Goal: Answer question/provide support: Share knowledge or assist other users

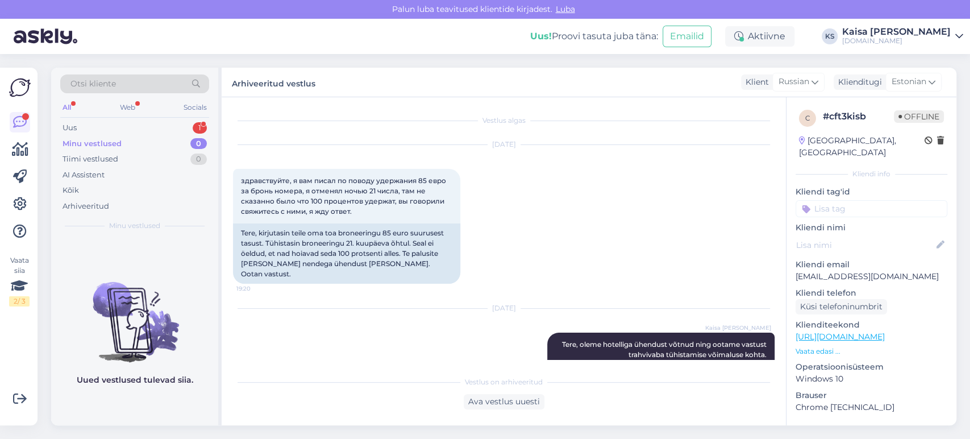
scroll to position [48, 0]
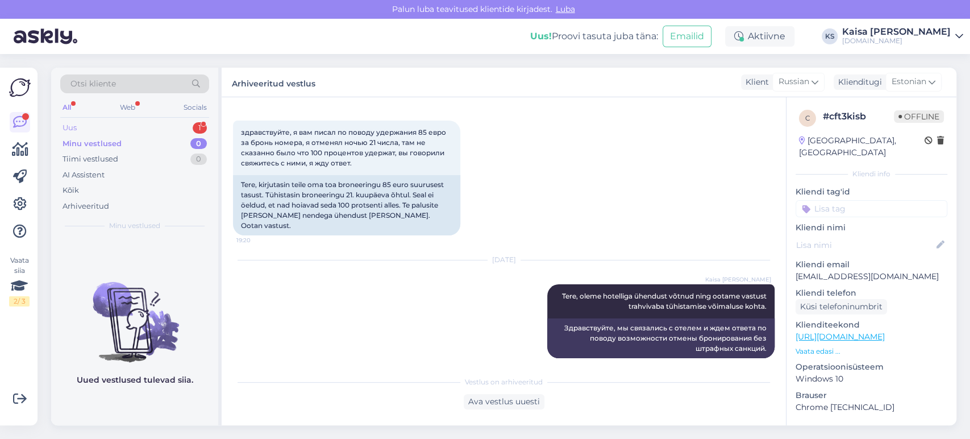
click at [189, 125] on div "Uus 1" at bounding box center [134, 128] width 149 height 16
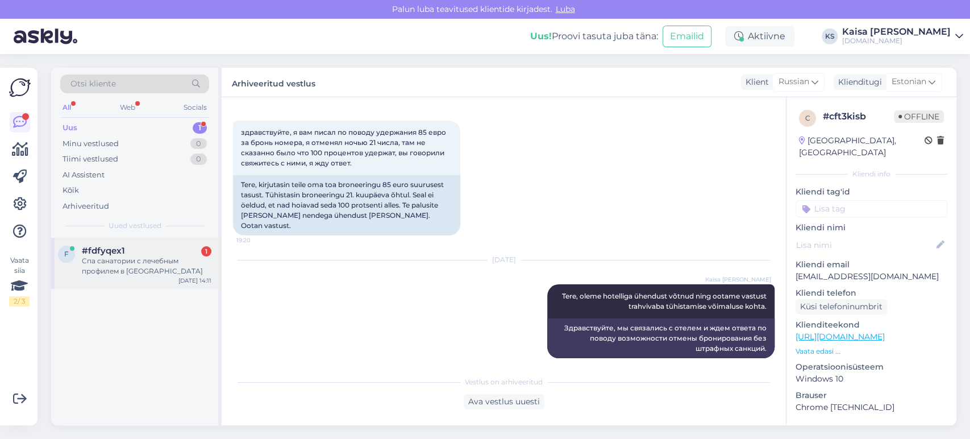
click at [125, 261] on div "Спа санатории с лечебным профилем в [GEOGRAPHIC_DATA]" at bounding box center [147, 266] width 130 height 20
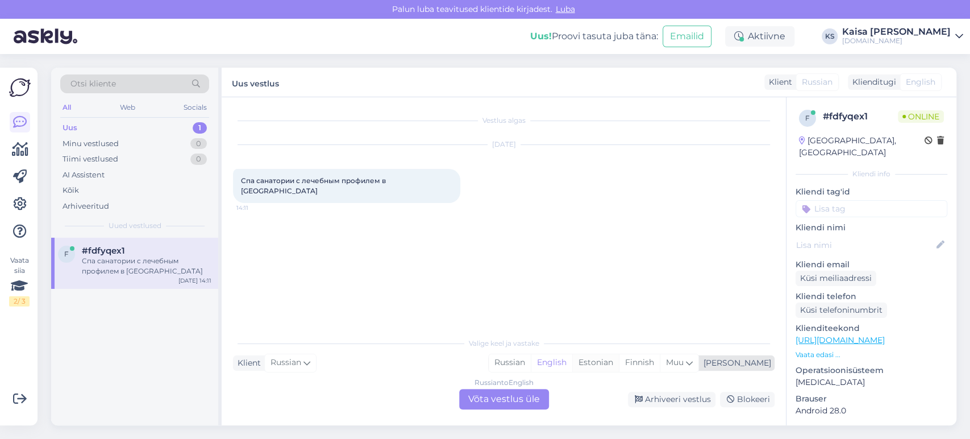
click at [619, 362] on div "Estonian" at bounding box center [595, 362] width 47 height 17
click at [525, 398] on div "Russian to Estonian Võta vestlus üle" at bounding box center [504, 399] width 90 height 20
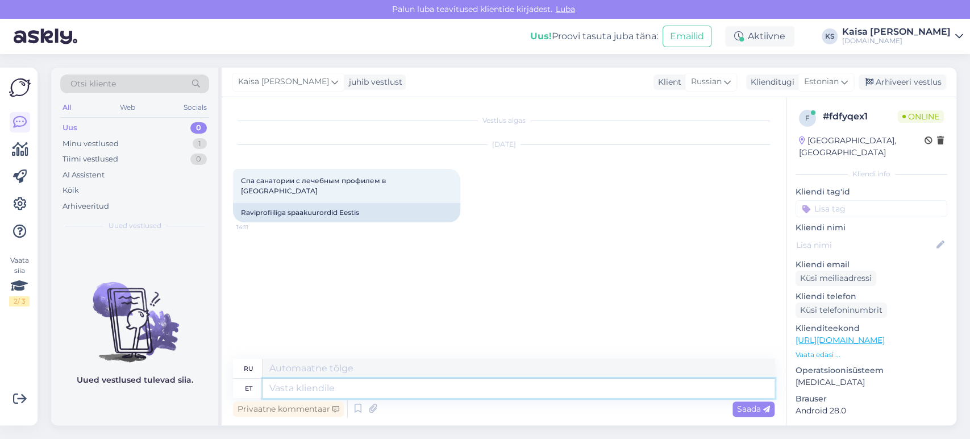
click at [518, 387] on textarea at bounding box center [518, 387] width 512 height 19
type textarea "Tere!"
type textarea "Привет!"
click at [812, 349] on p "Vaata edasi ..." at bounding box center [871, 354] width 152 height 10
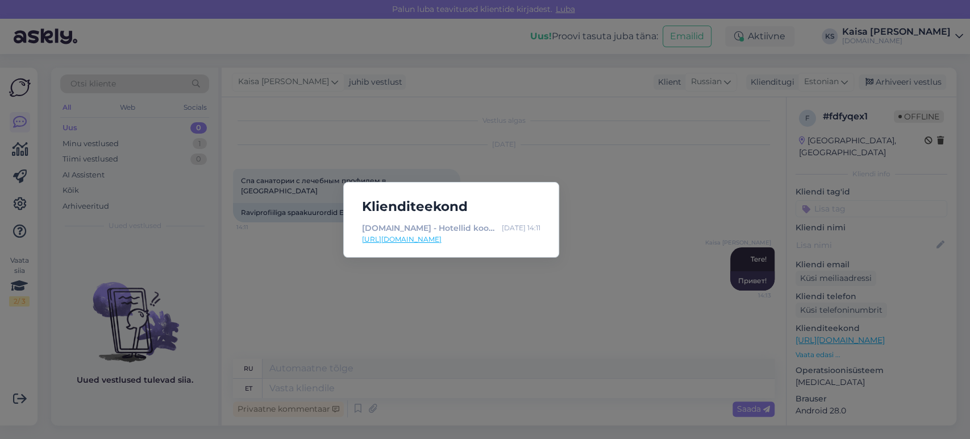
click at [500, 237] on link "[URL][DOMAIN_NAME]" at bounding box center [451, 239] width 178 height 10
click at [439, 350] on div "Klienditeekond [DOMAIN_NAME] - Hotellid koos võluvate lisavõimalustega [DATE] 1…" at bounding box center [485, 219] width 970 height 439
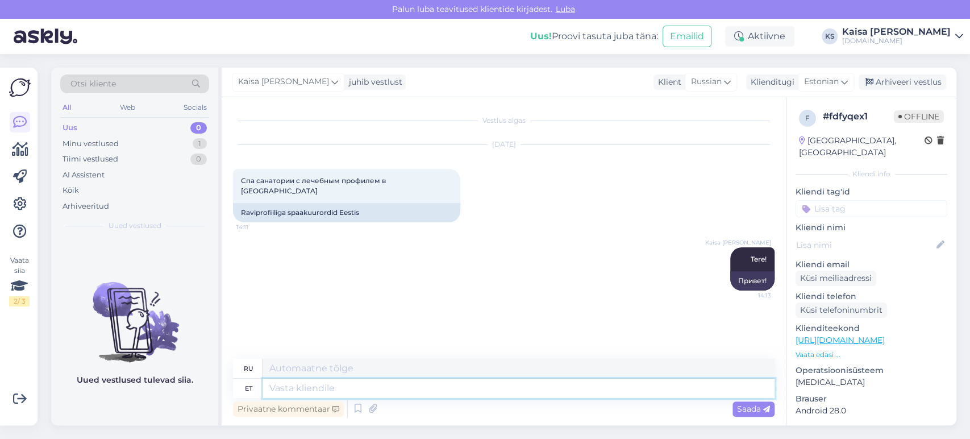
click at [433, 391] on textarea at bounding box center [518, 387] width 512 height 19
type textarea "Kõik"
type textarea "Все"
type textarea "Kõik raviprofilliga ho"
type textarea "Все с профилем лечения"
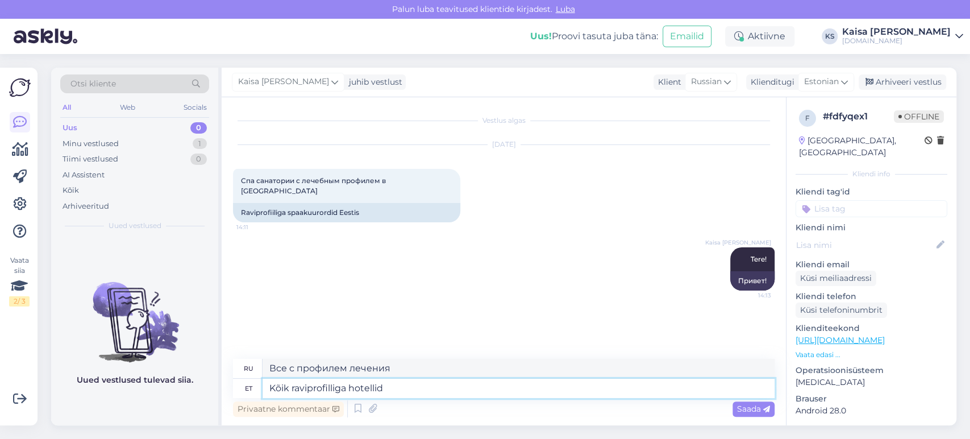
type textarea "Kõik raviprofilliga hotellid l"
type textarea "Все отели с медицинским профилем"
type textarea "Kõik raviprofilliga hotellid leiate s"
type textarea "Все отели с профилем лечения можно найти здесь."
type textarea "Kõik raviprofilliga hotellid leiate siit:"
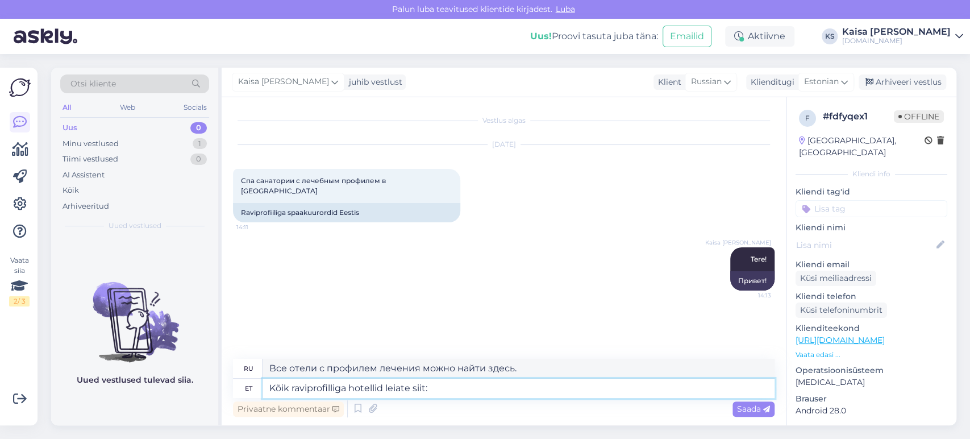
type textarea "Все отели с профилем лечения можно найти здесь:"
paste textarea "[URL][DOMAIN_NAME]"
type textarea "Kõik raviprofilliga hotellid leiate siit: [URL][DOMAIN_NAME]"
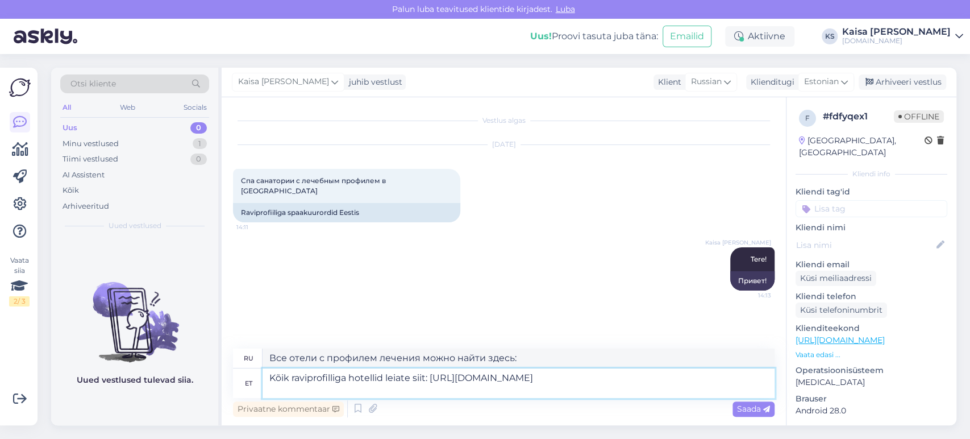
type textarea "Все отели с профилем лечения можно найти здесь: [URL][DOMAIN_NAME]"
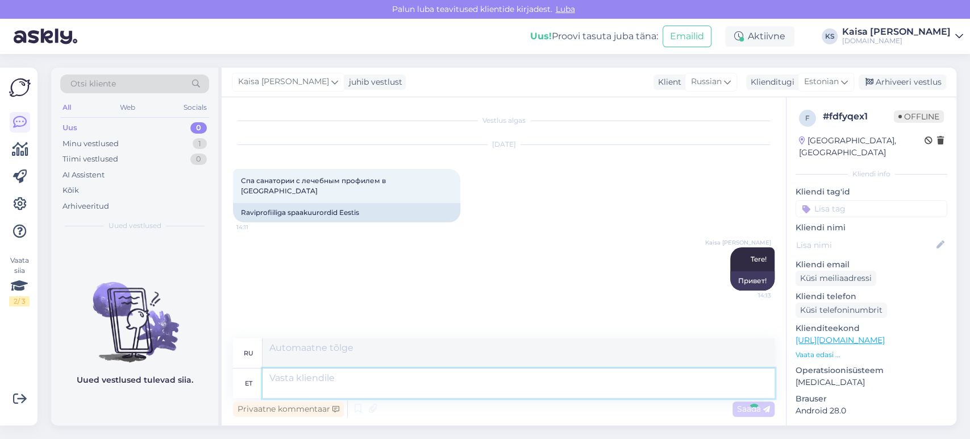
scroll to position [53, 0]
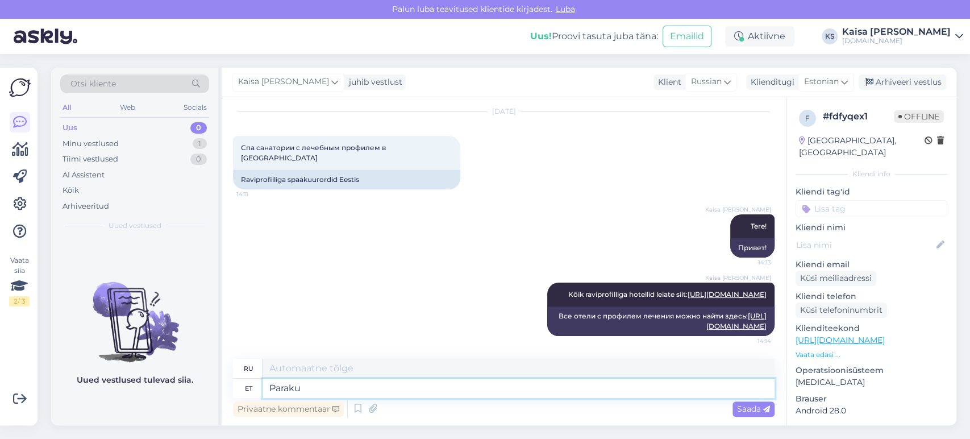
type textarea "Paraku"
type textarea "К сожалению"
type textarea "Paraku ravipakette ei"
type textarea "К сожалению, пакеты лечения"
type textarea "Paraku ravipakette ei o"
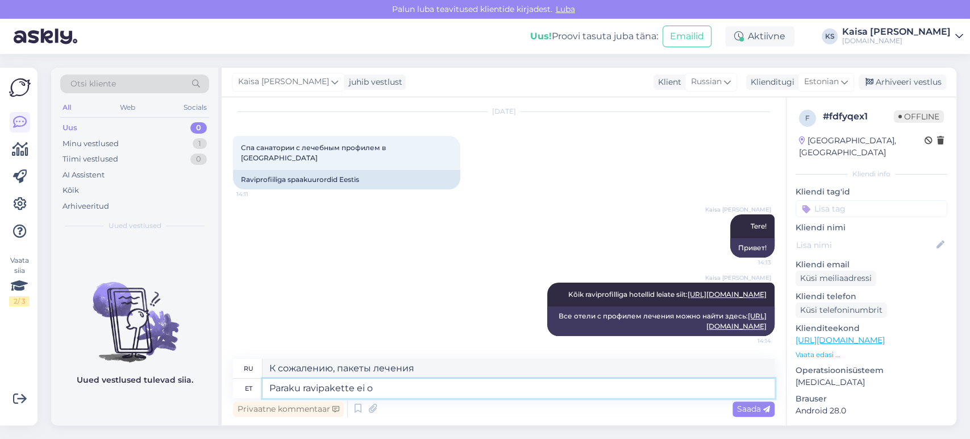
type textarea "К сожалению, нет пакетов лечения"
type textarea "Paraku ravipakette ei ole ho"
type textarea "К сожалению, пакетов лечения не существует."
type textarea "Paraku ravipakette ei ole hotellid"
type textarea "К сожалению, в отелях нет пакетов лечебных процедур."
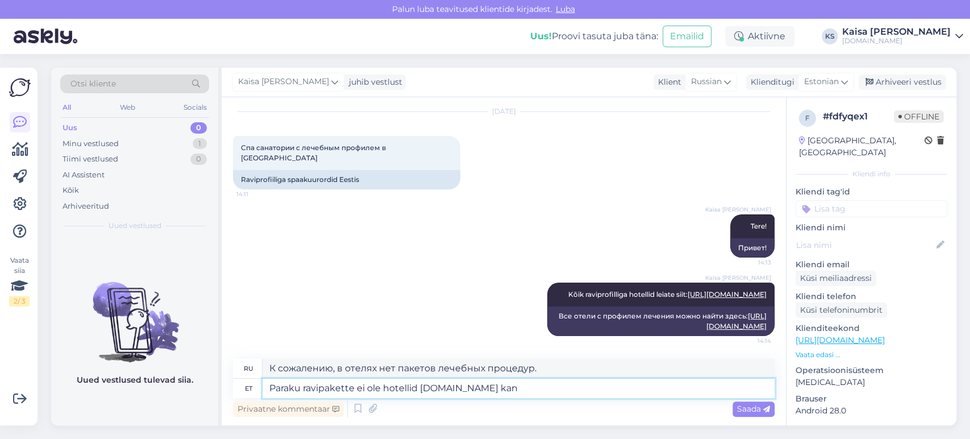
type textarea "Paraku ravipakette ei ole hotellid [DOMAIN_NAME] kana"
type textarea "К сожалению, в отелях нет пакетов услуг лечения [DOMAIN_NAME]"
type textarea "Paraku ravipakette ei ole hotellid [DOMAIN_NAME] kanalisse lo"
type textarea "К сожалению, на канале [DOMAIN_NAME] нет пакетов лечения для отелей."
type textarea "Paraku ravipakette ei ole hotellid [DOMAIN_NAME] kanalisse loonud, k"
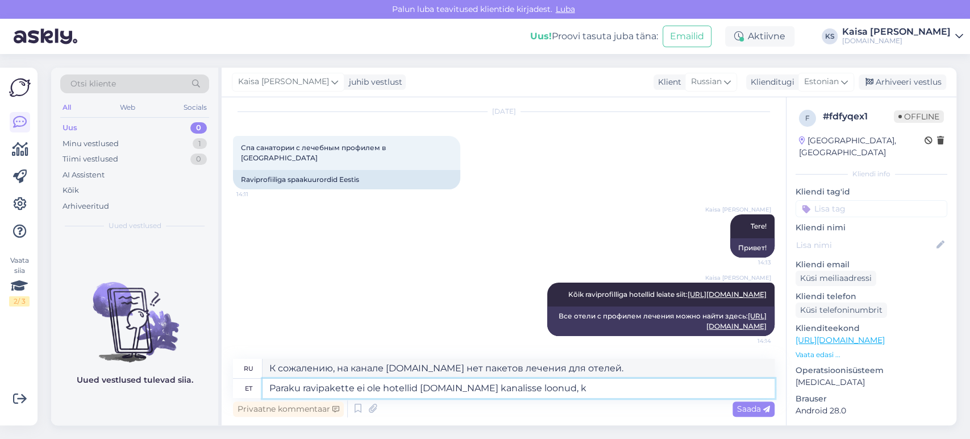
type textarea "К сожалению, отели не создали пакеты услуг лечения на канале [DOMAIN_NAME] ,"
type textarea "Paraku ravipakette ei ole hotellid [DOMAIN_NAME] kanalisse loonud, kuid sa"
type textarea "К сожалению, отели не создали пакеты лечения на канале [DOMAIN_NAME] , но"
type textarea "Paraku ravipakette ei ole hotellid [DOMAIN_NAME] kanalisse loonud, kuid saate h"
type textarea "К сожалению, отели не создали пакеты лечения на канале [DOMAIN_NAME] , но вы мо…"
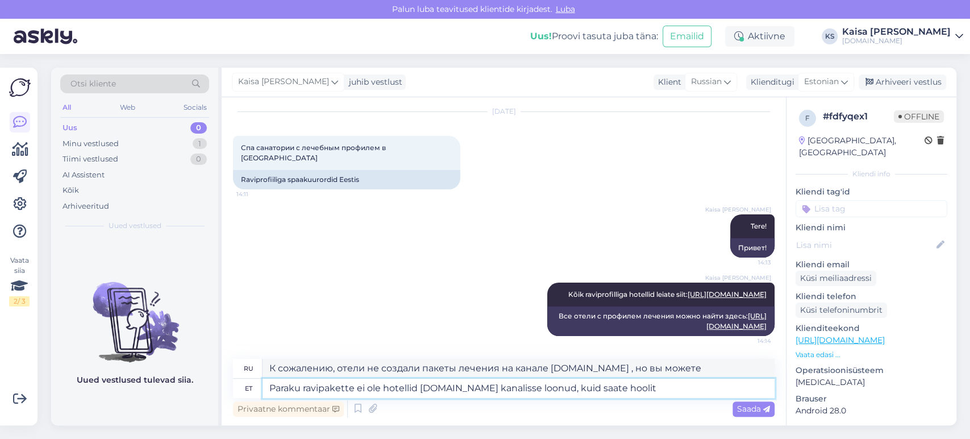
type textarea "Paraku ravipakette ei ole hotellid [DOMAIN_NAME] kanalisse loonud, kuid saate h…"
type textarea "К сожалению, отели не создали пакеты лечения на канале [DOMAIN_NAME] , но вы мо…"
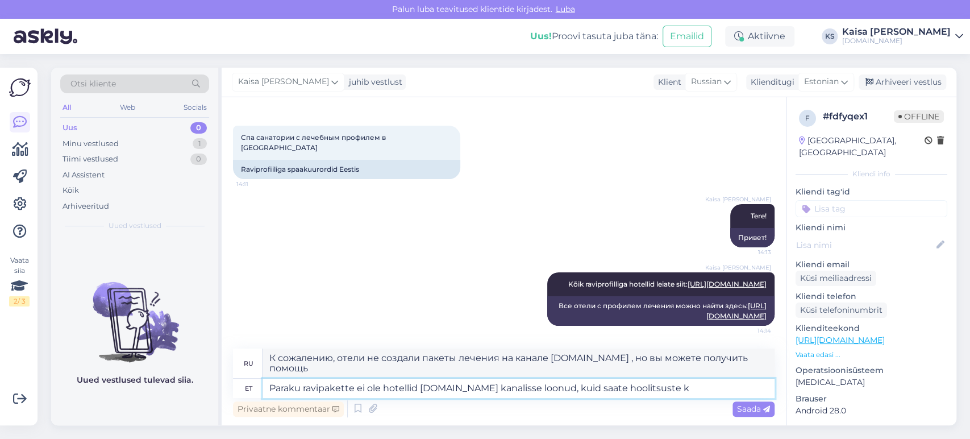
type textarea "Paraku ravipakette ei ole hotellid [DOMAIN_NAME] kanalisse loonud, kuid saate h…"
type textarea "К сожалению, отели не создали пакеты услуг на канале [DOMAIN_NAME] , но вы може…"
type textarea "Paraku ravipakette ei ole hotellid [DOMAIN_NAME] kanalisse loonud, kuid saate h…"
type textarea "К сожалению, отели не создали пакеты услуг на канале [DOMAIN_NAME] , но вы може…"
type textarea "Paraku ravipakette ei ole hotellid [DOMAIN_NAME] kanalisse loonud, kuid saate h…"
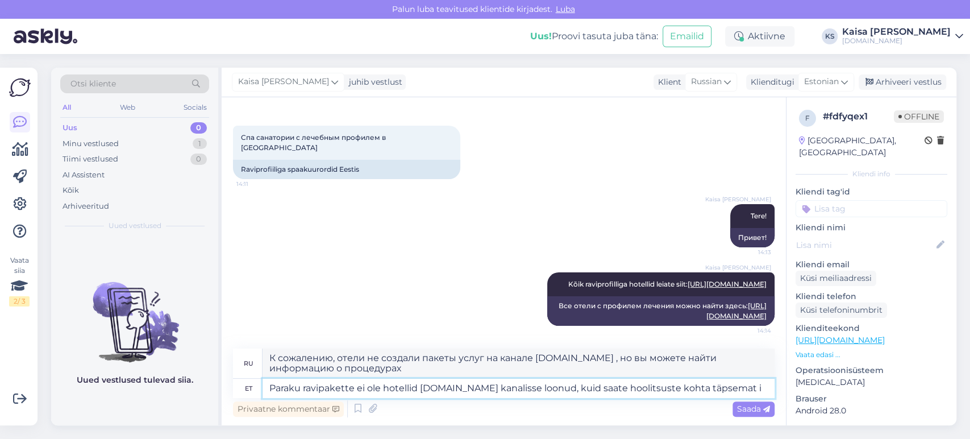
type textarea "К сожалению, отели не создали пакеты процедур на канале [DOMAIN_NAME] , но вы м…"
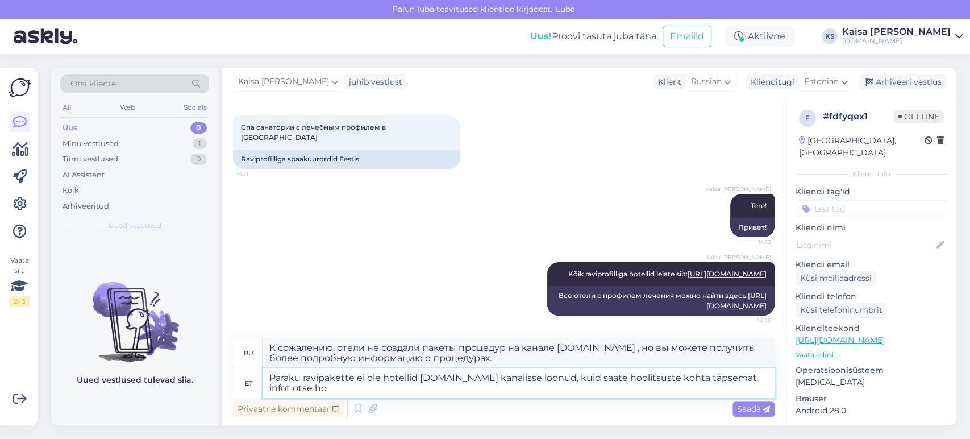
type textarea "Paraku ravipakette ei ole hotellid [DOMAIN_NAME] kanalisse loonud, kuid saate h…"
type textarea "К сожалению, отели не создали пакеты процедур на канале [DOMAIN_NAME] , но вы м…"
type textarea "Paraku ravipakette ei ole hotellid [DOMAIN_NAME] kanalisse loonud, kuid saate h…"
type textarea "К сожалению, отели не создали пакеты процедур на канале [DOMAIN_NAME] , но боле…"
type textarea "Paraku ravipakette ei ole hotellid [DOMAIN_NAME] kanalisse loonud, kuid saate h…"
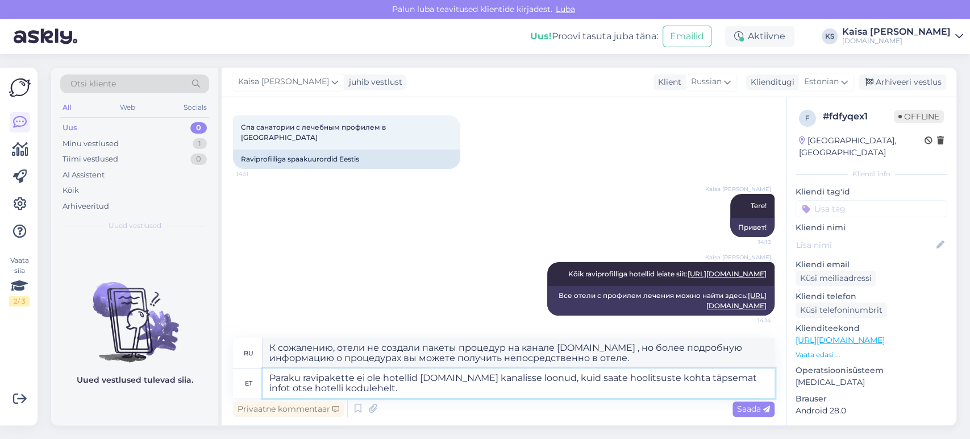
type textarea "К сожалению, отели не создали пакеты процедур на канале [DOMAIN_NAME] , но вы м…"
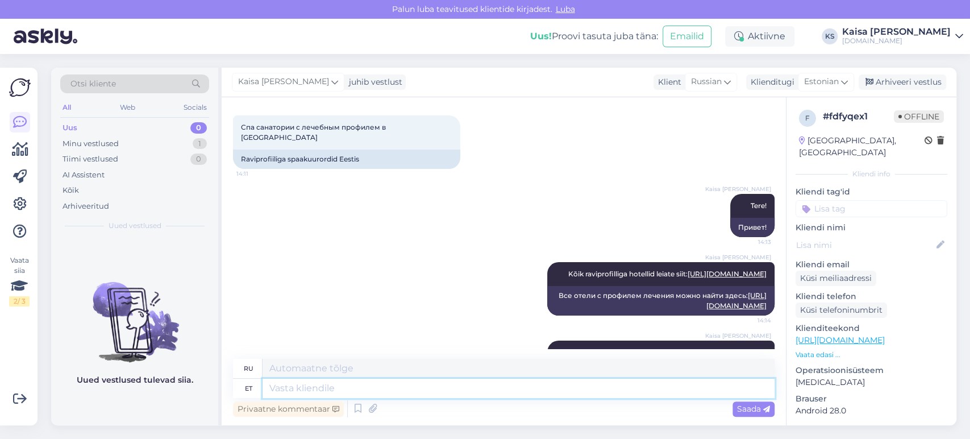
scroll to position [173, 0]
